Goal: Ask a question: Seek information or help from site administrators or community

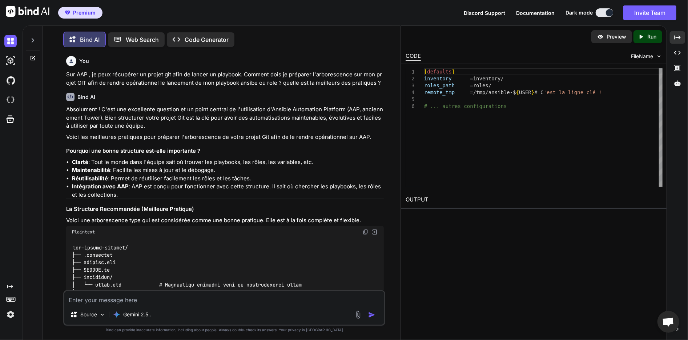
scroll to position [2860, 0]
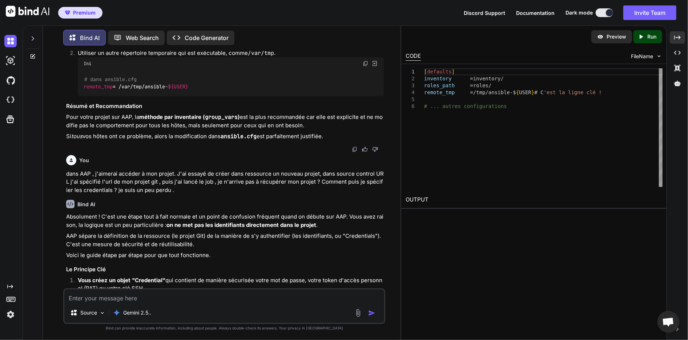
click at [275, 194] on p "dans AAP , j'aimerai accéder à mon projet. J'ai essayé de créer dans ressource …" at bounding box center [225, 182] width 318 height 25
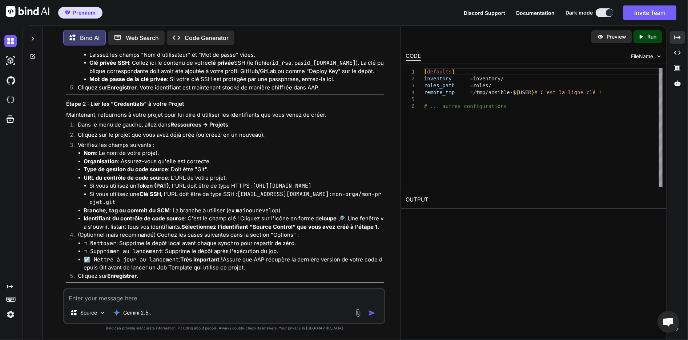
scroll to position [3296, 0]
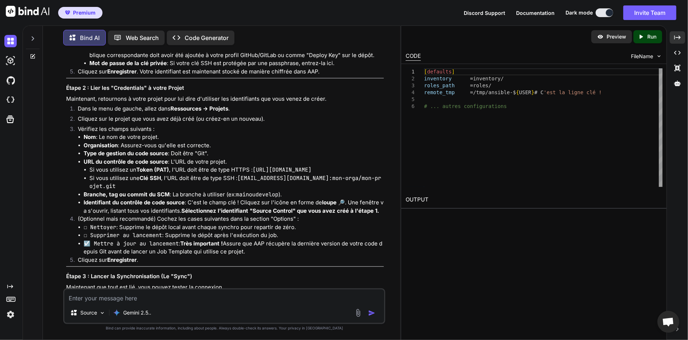
click at [257, 190] on code "[EMAIL_ADDRESS][DOMAIN_NAME]:mon-orga/mon-projet.git" at bounding box center [235, 182] width 292 height 16
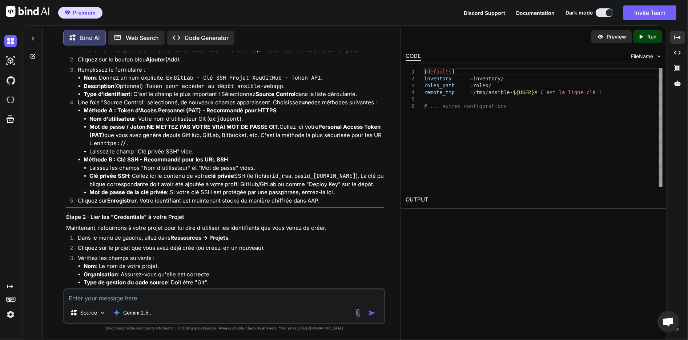
scroll to position [3151, 0]
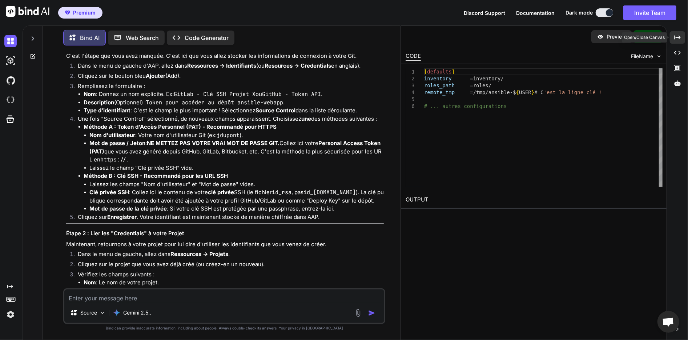
click at [678, 36] on icon "Created with Pixso." at bounding box center [677, 37] width 7 height 7
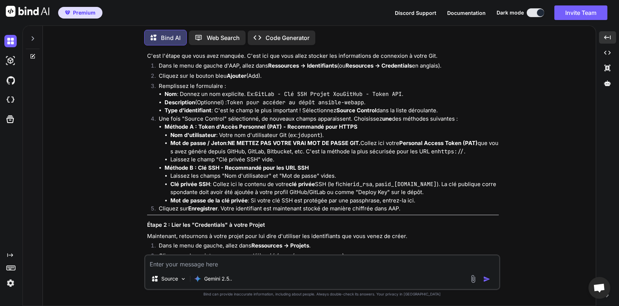
scroll to position [3096, 0]
drag, startPoint x: 196, startPoint y: 150, endPoint x: 259, endPoint y: 149, distance: 62.9
click at [259, 123] on p "Une fois "Source Control" sélectionné, de nouveaux champs apparaissent. Choisis…" at bounding box center [329, 119] width 340 height 8
click at [283, 123] on p "Une fois "Source Control" sélectionné, de nouveaux champs apparaissent. Choisis…" at bounding box center [329, 119] width 340 height 8
drag, startPoint x: 313, startPoint y: 150, endPoint x: 331, endPoint y: 149, distance: 18.2
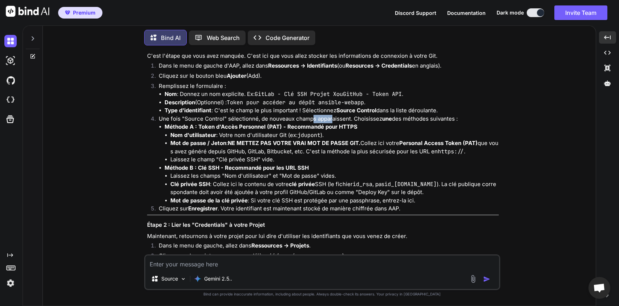
click at [331, 123] on p "Une fois "Source Control" sélectionné, de nouveaux champs apparaissent. Choisis…" at bounding box center [329, 119] width 340 height 8
click at [202, 139] on strong "Nom d'utilisateur" at bounding box center [193, 135] width 46 height 7
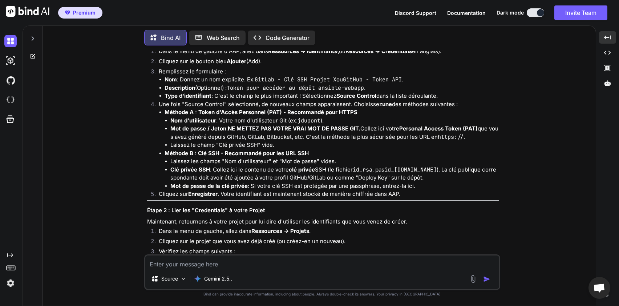
click at [224, 125] on li "Nom d'utilisateur : Votre nom d'utilisateur Git (ex: jdupont )." at bounding box center [334, 121] width 329 height 8
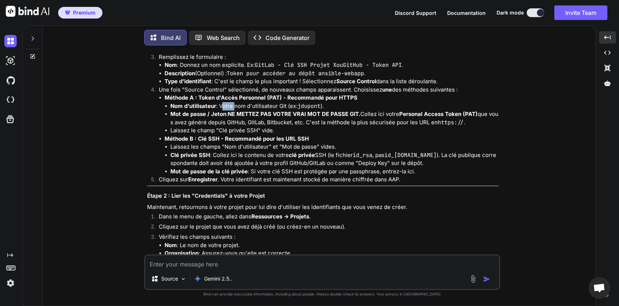
scroll to position [3139, 0]
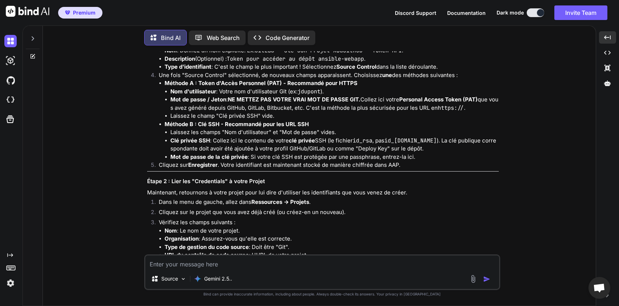
click at [254, 264] on textarea at bounding box center [322, 262] width 354 height 13
type textarea "d"
click at [242, 261] on textarea "j'ai créé" at bounding box center [322, 262] width 354 height 13
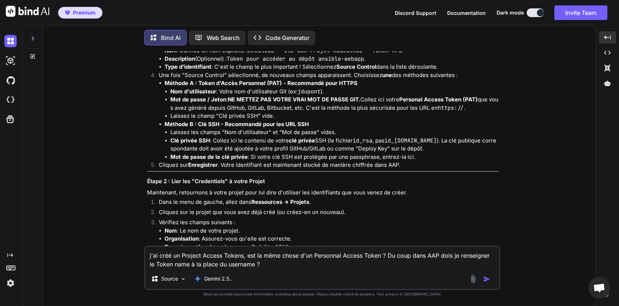
type textarea "j'ai créé un Project Access Tokens, est la même chose d'un Personnal Access Tok…"
click at [486, 281] on img "button" at bounding box center [486, 279] width 7 height 7
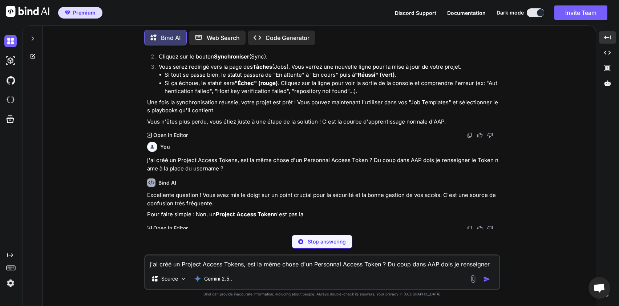
scroll to position [3475, 0]
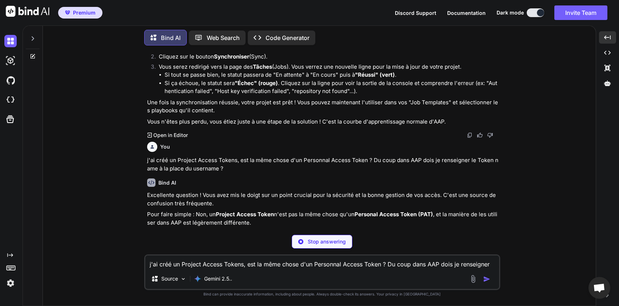
click at [317, 173] on p "j'ai créé un Project Access Tokens, est la même chose d'un Personnal Access Tok…" at bounding box center [323, 164] width 352 height 16
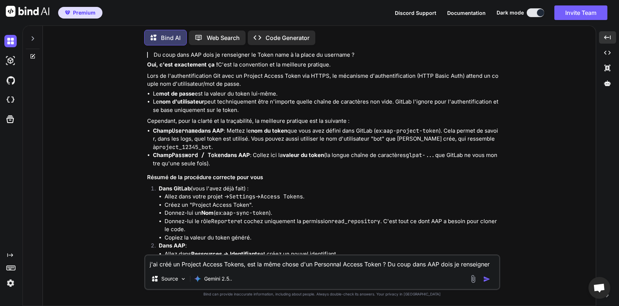
scroll to position [3853, 0]
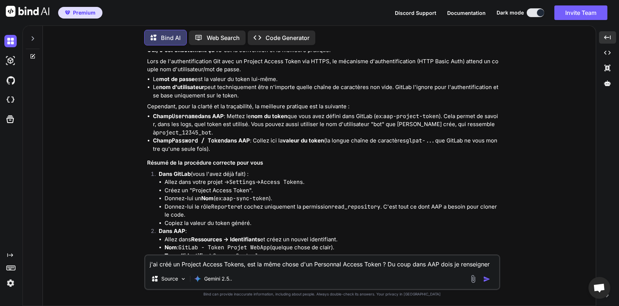
click at [293, 153] on li "Champ Password / Token dans AAP : Collez ici la valeur du token (la longue chaî…" at bounding box center [326, 145] width 346 height 16
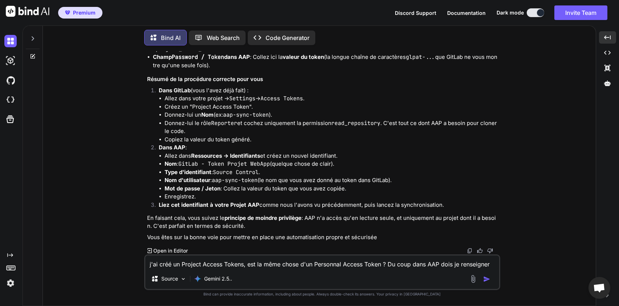
scroll to position [3967, 0]
